Goal: Use online tool/utility

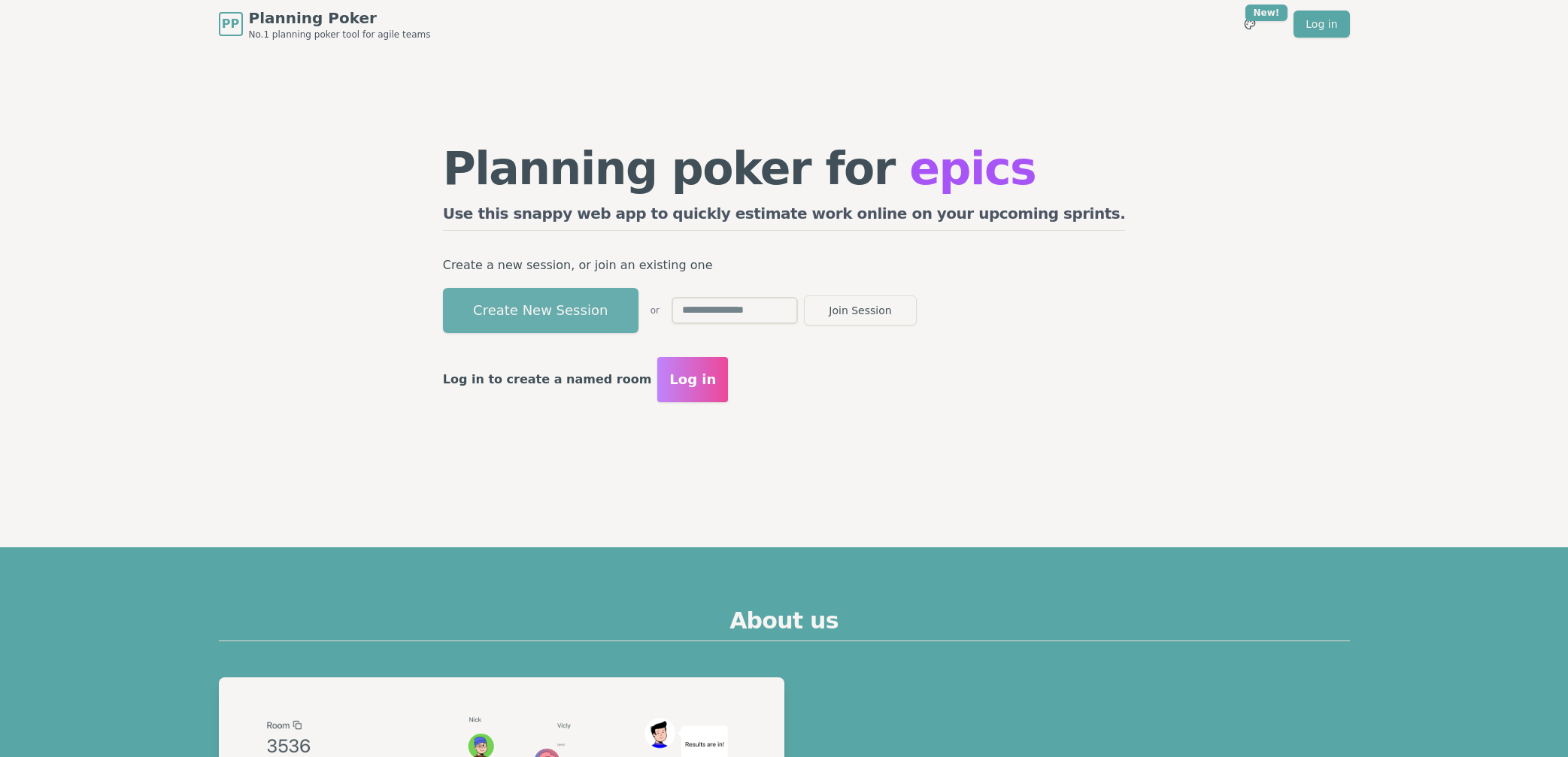
click at [598, 323] on button "Create New Session" at bounding box center [540, 309] width 195 height 45
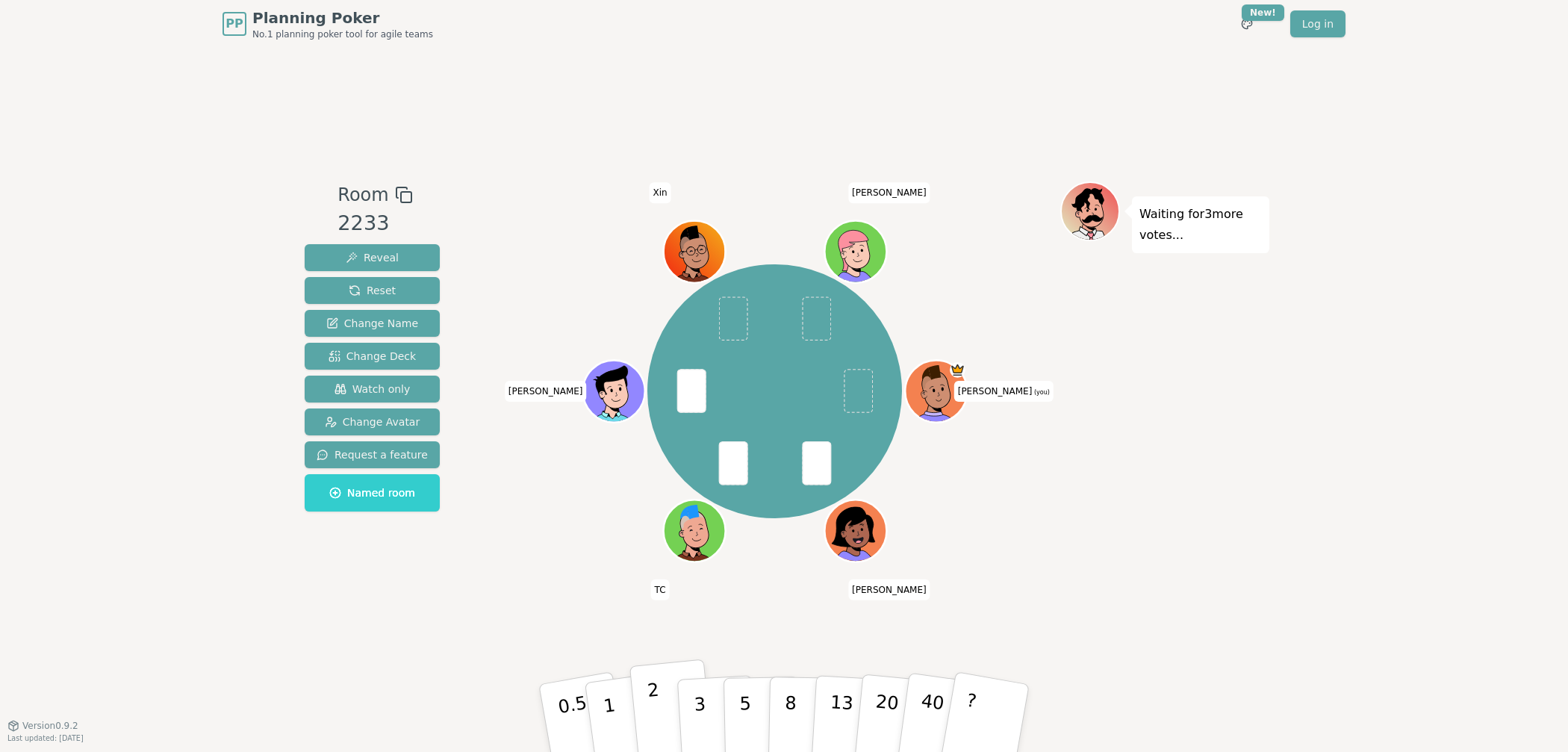
click at [653, 678] on button "2" at bounding box center [671, 719] width 85 height 119
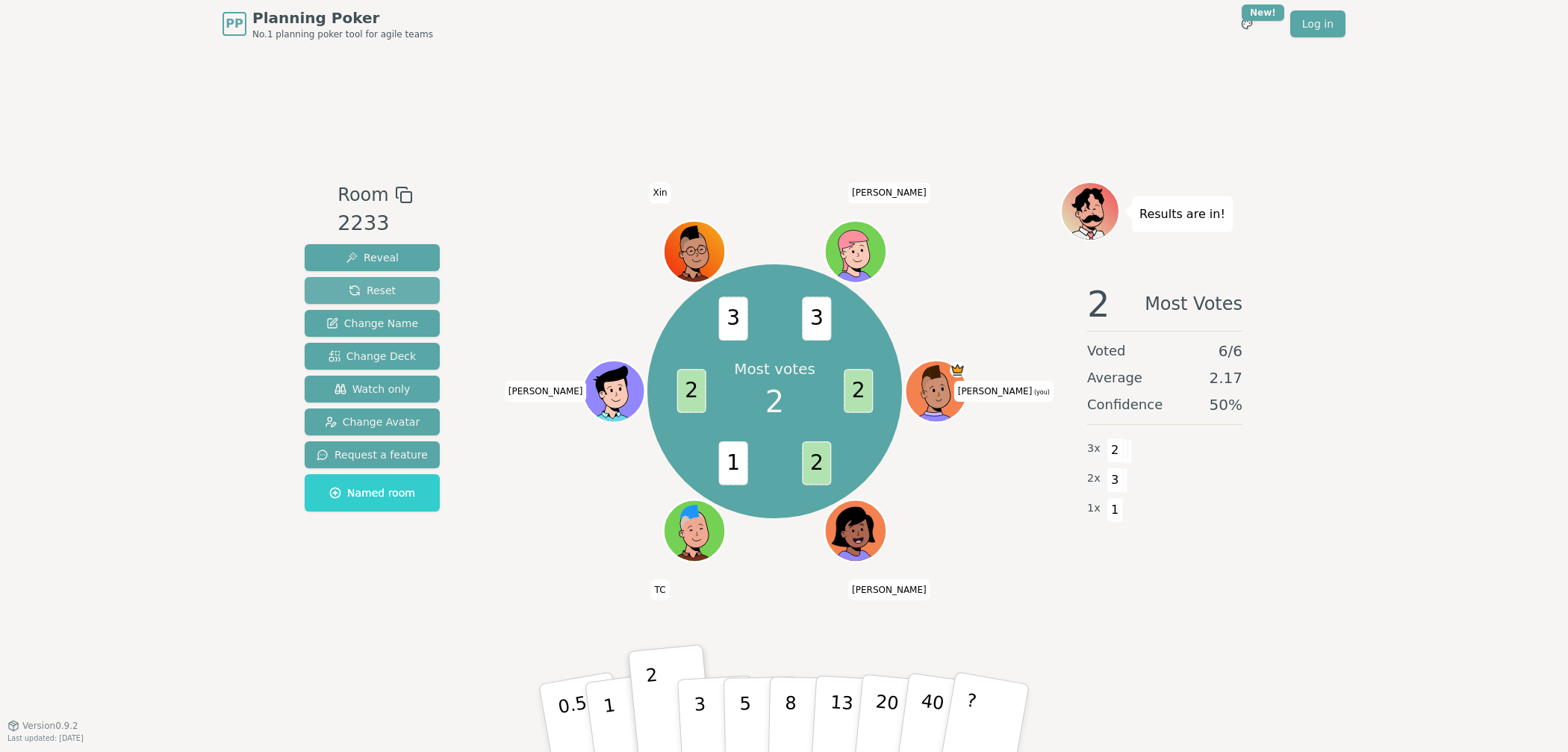
click at [391, 282] on button "Reset" at bounding box center [372, 290] width 135 height 26
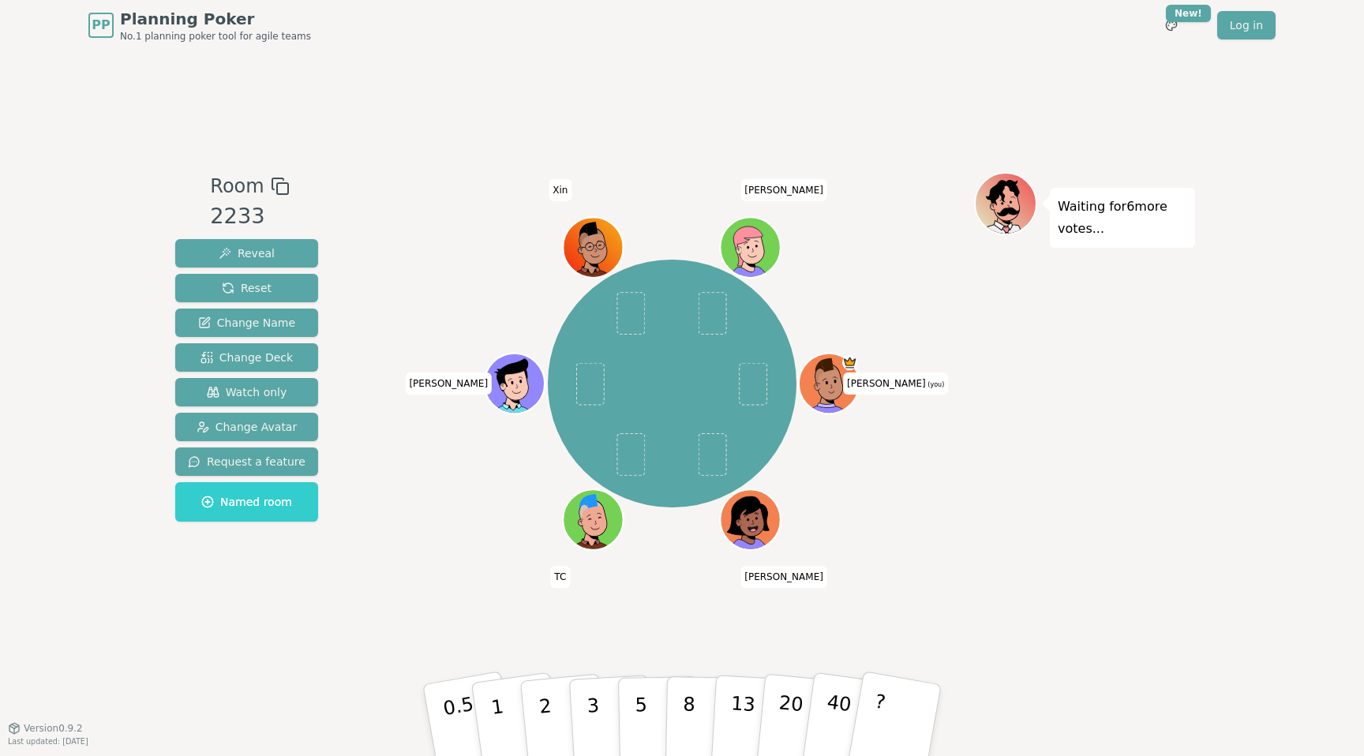
click at [535, 33] on div "PP Planning Poker No.1 planning poker tool for agile teams Toggle theme New! Lo…" at bounding box center [681, 25] width 1187 height 51
click at [545, 720] on p "2" at bounding box center [547, 723] width 21 height 86
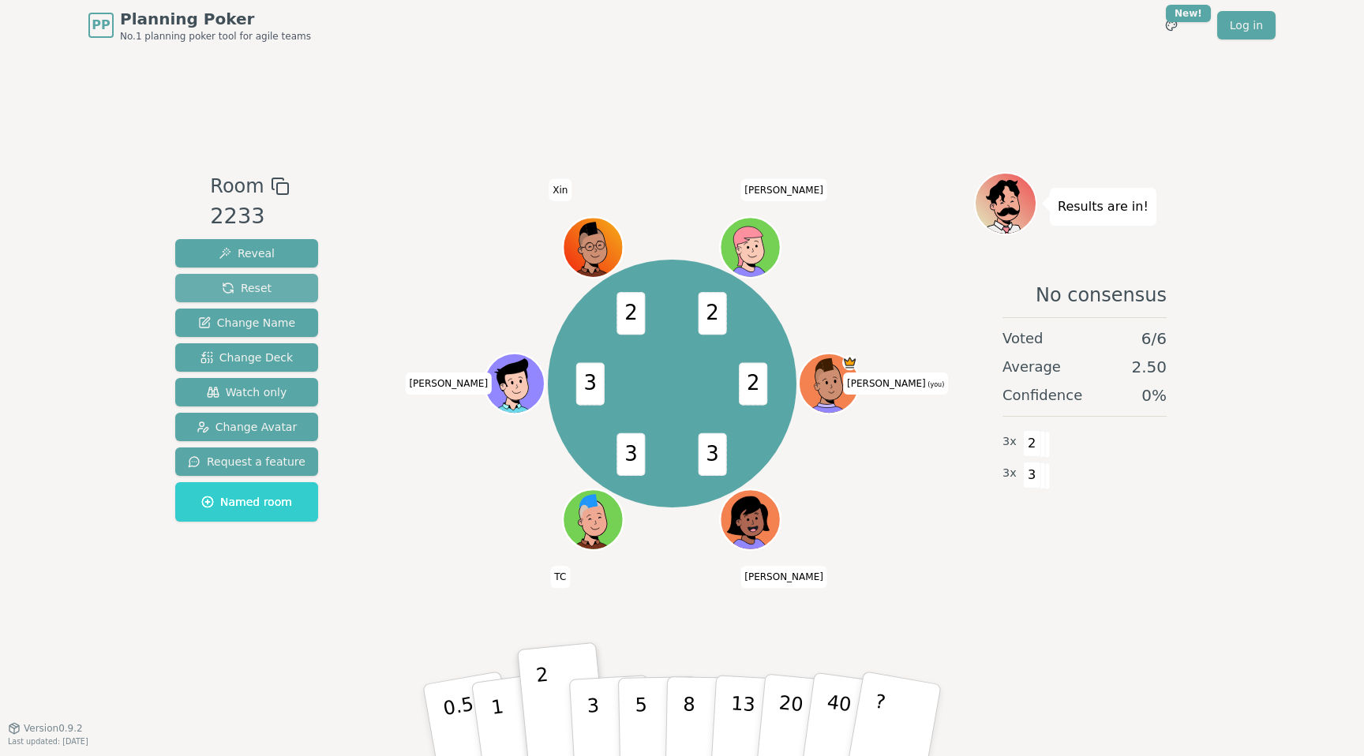
click at [242, 288] on span "Reset" at bounding box center [247, 288] width 50 height 16
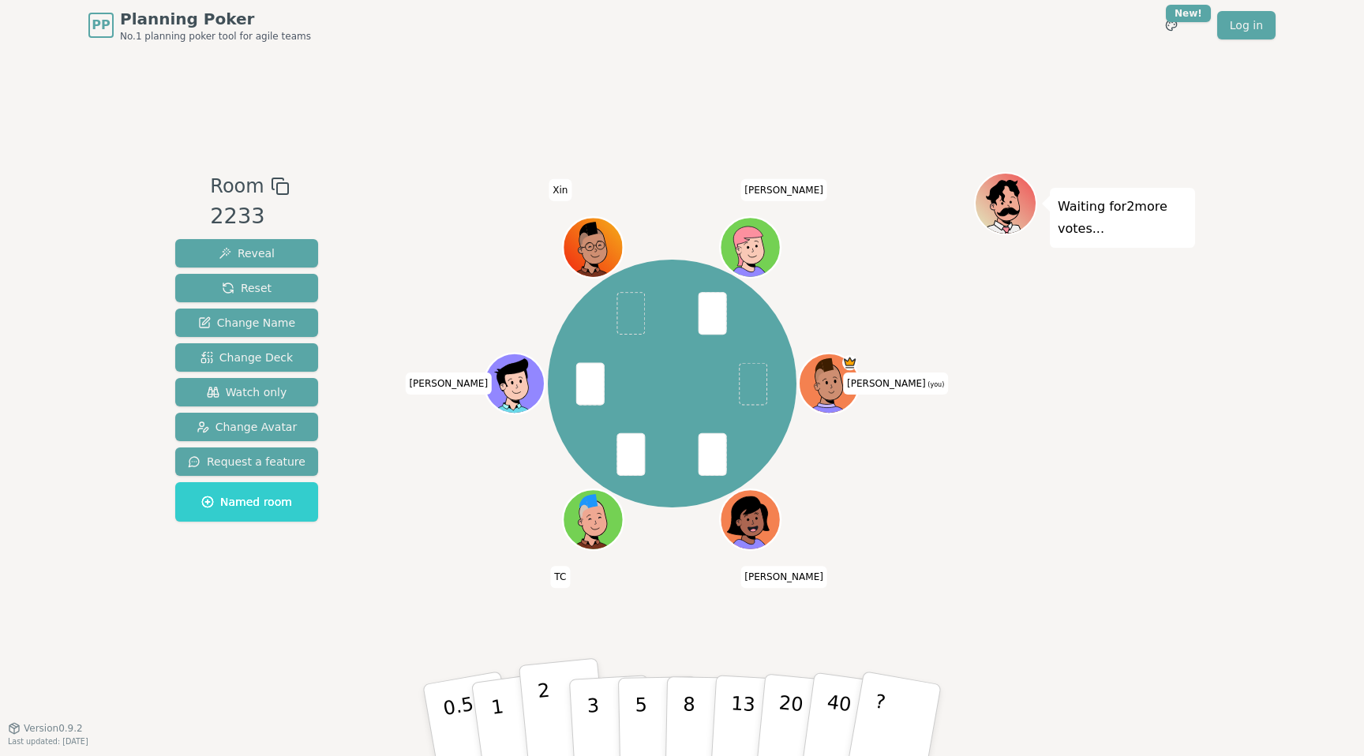
click at [552, 706] on button "2" at bounding box center [564, 721] width 90 height 126
click at [599, 696] on button "3" at bounding box center [611, 720] width 86 height 123
click at [546, 705] on p "2" at bounding box center [547, 723] width 21 height 86
